Goal: Check status

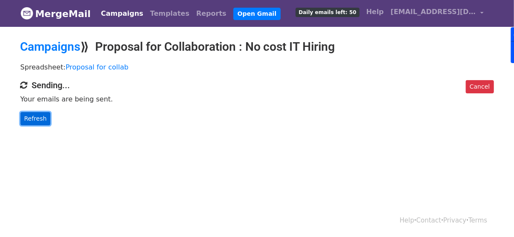
click at [39, 113] on link "Refresh" at bounding box center [35, 118] width 30 height 13
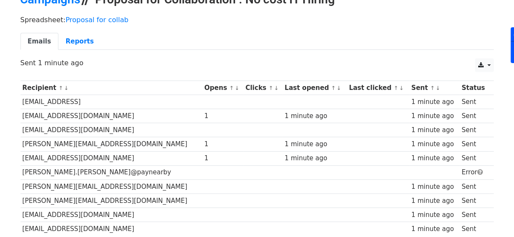
scroll to position [48, 0]
